Goal: Entertainment & Leisure: Consume media (video, audio)

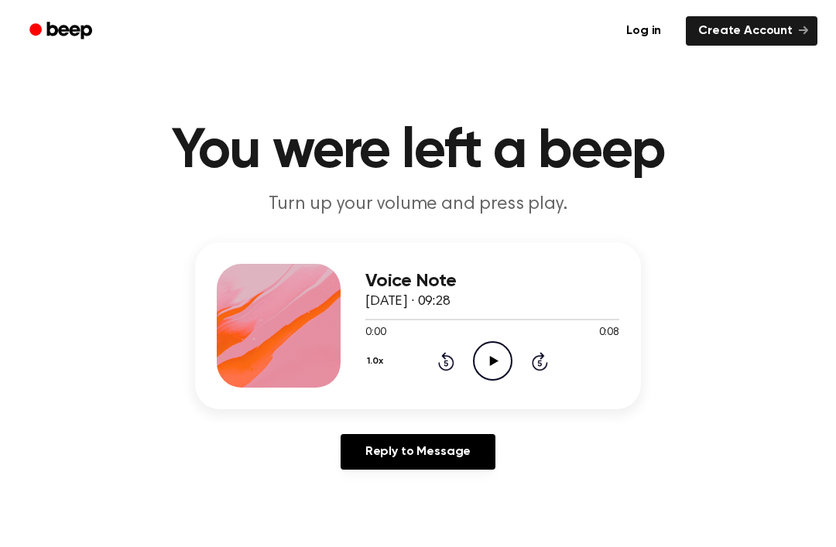
click at [494, 363] on icon at bounding box center [493, 361] width 9 height 10
click at [481, 348] on icon "Play Audio" at bounding box center [492, 360] width 39 height 39
click at [488, 338] on div "0:02 0:08" at bounding box center [492, 333] width 254 height 16
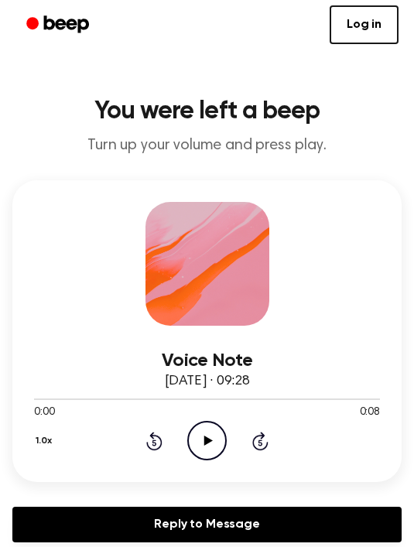
click at [207, 437] on icon at bounding box center [208, 441] width 9 height 10
click at [196, 440] on icon "Play Audio" at bounding box center [206, 440] width 39 height 39
click at [206, 435] on icon "Pause Audio" at bounding box center [206, 440] width 39 height 39
click at [146, 448] on icon "Rewind 5 seconds" at bounding box center [154, 441] width 17 height 20
click at [149, 437] on icon "Rewind 5 seconds" at bounding box center [154, 441] width 17 height 20
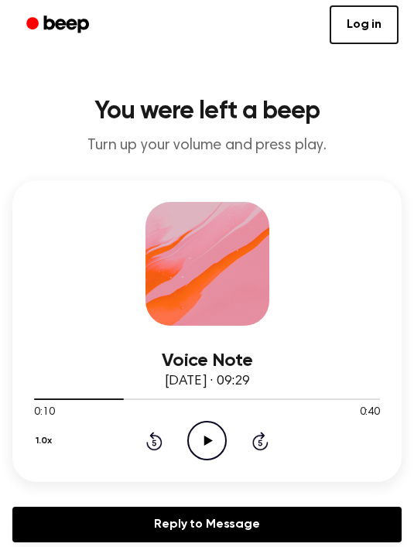
click at [218, 446] on icon "Play Audio" at bounding box center [206, 440] width 39 height 39
click at [152, 436] on icon at bounding box center [154, 441] width 16 height 19
click at [197, 440] on icon "Play Audio" at bounding box center [206, 440] width 39 height 39
click at [194, 444] on icon "Pause Audio" at bounding box center [206, 440] width 39 height 39
click at [152, 443] on icon "Rewind 5 seconds" at bounding box center [154, 441] width 17 height 20
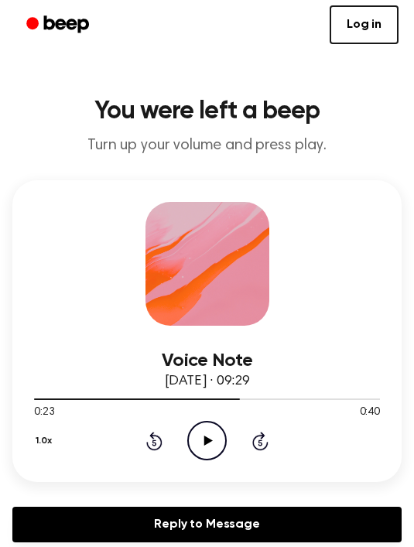
click at [152, 443] on icon "Rewind 5 seconds" at bounding box center [154, 441] width 17 height 20
click at [208, 450] on icon "Play Audio" at bounding box center [206, 440] width 39 height 39
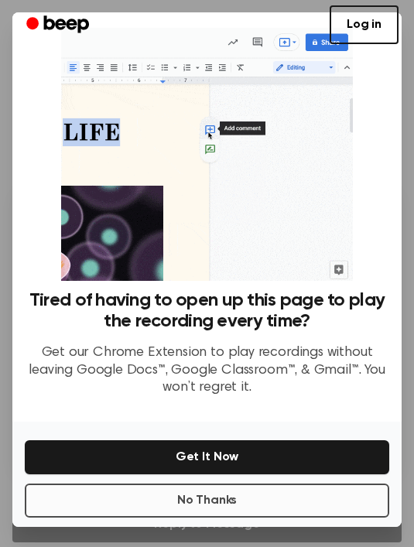
click at [132, 501] on button "No Thanks" at bounding box center [207, 501] width 365 height 34
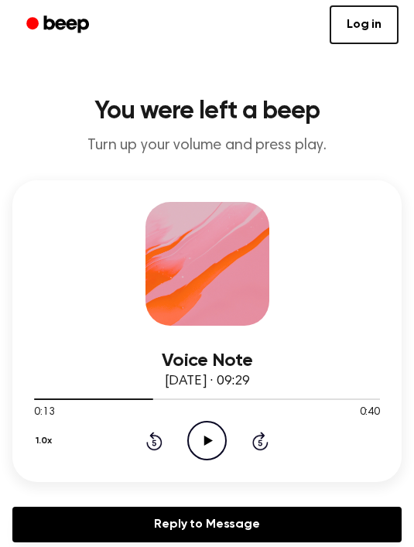
click at [208, 440] on icon at bounding box center [208, 441] width 9 height 10
click at [215, 430] on icon "Play Audio" at bounding box center [206, 440] width 39 height 39
click at [194, 433] on icon "Play Audio" at bounding box center [206, 440] width 39 height 39
